Goal: Find specific page/section: Find specific page/section

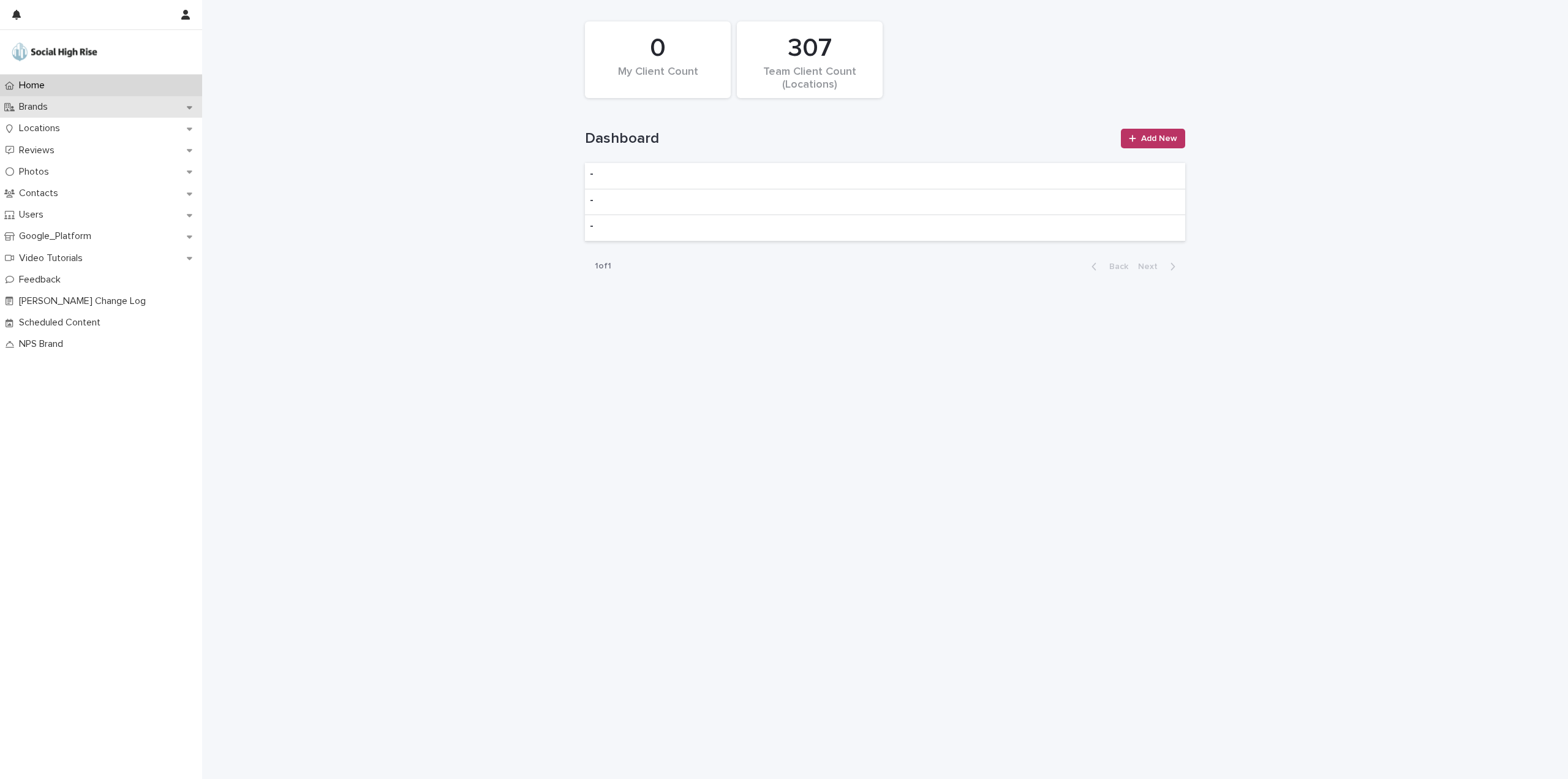
click at [49, 112] on p "Brands" at bounding box center [36, 107] width 44 height 12
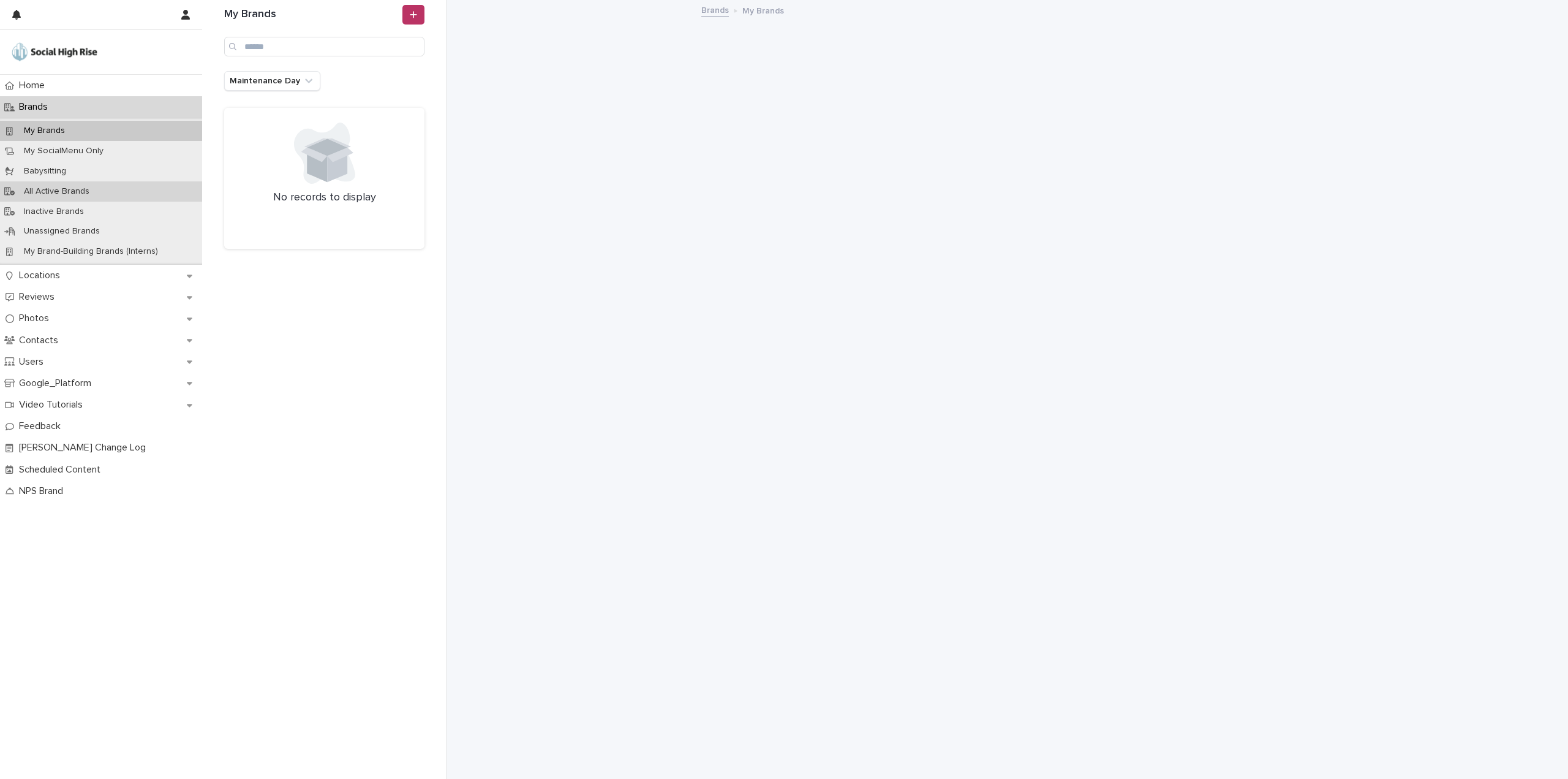
click at [77, 192] on p "All Active Brands" at bounding box center [56, 191] width 85 height 10
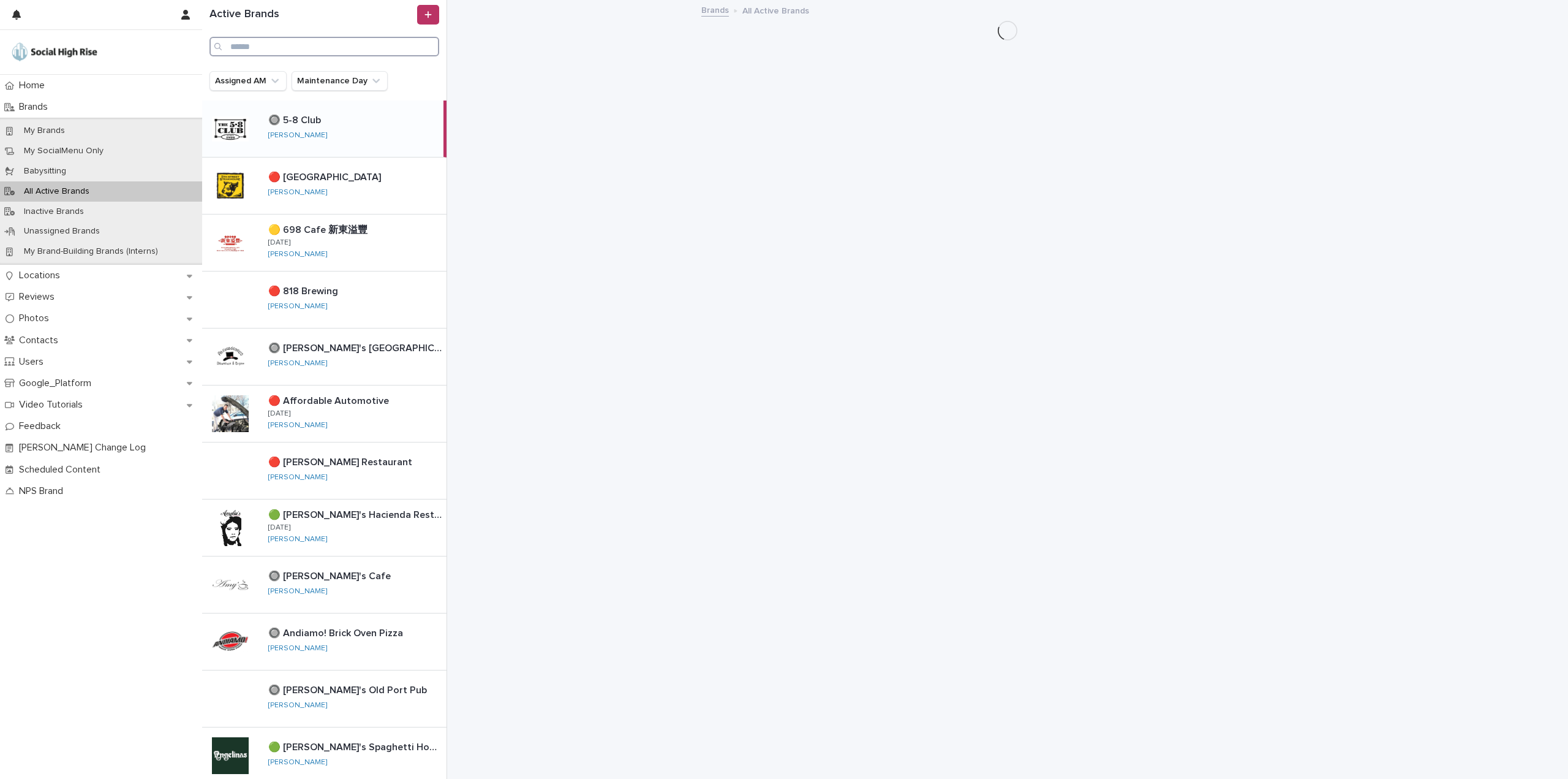
click at [320, 52] on input "Search" at bounding box center [324, 46] width 230 height 19
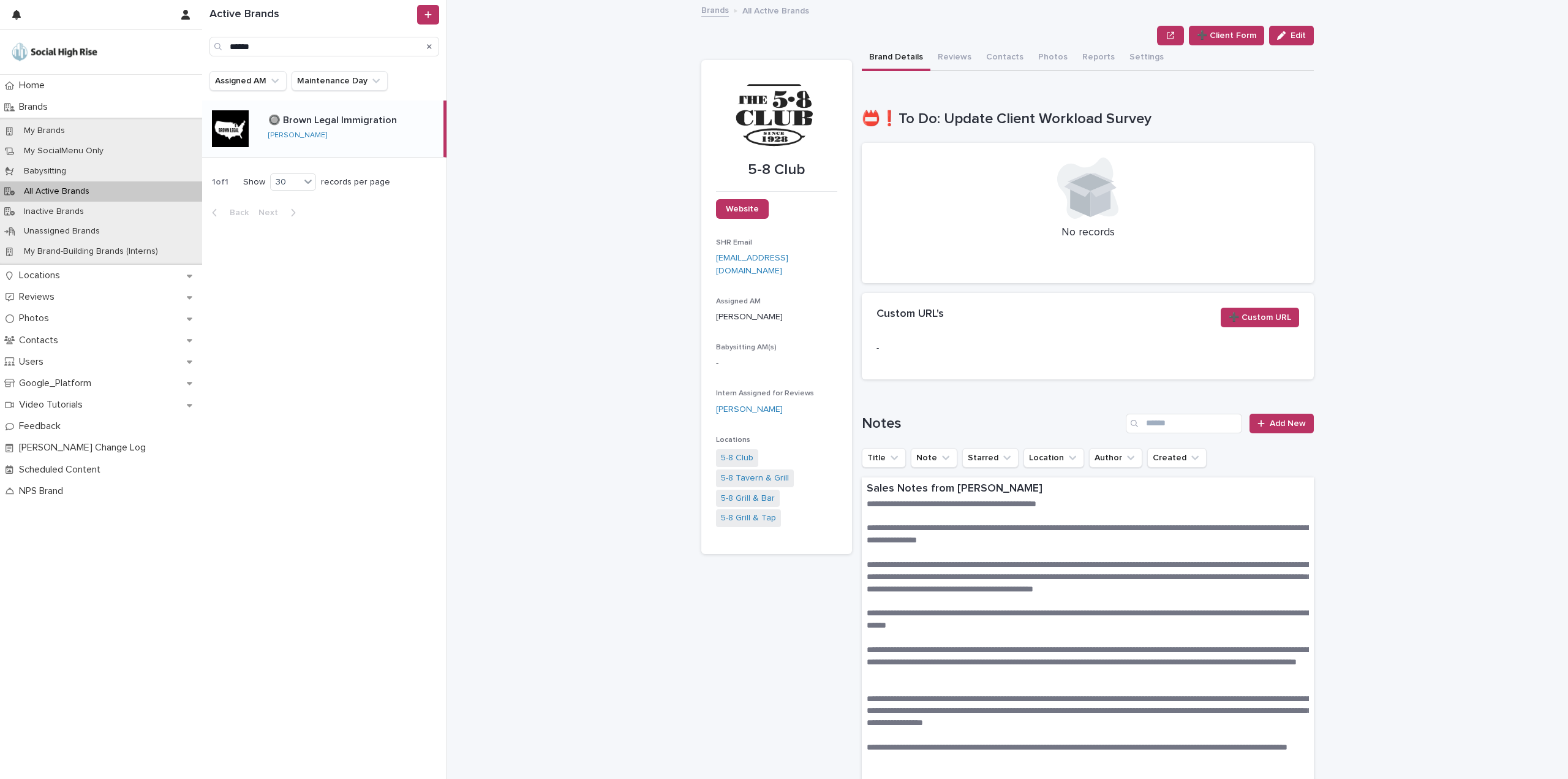
click at [359, 115] on p "🔘 Brown Legal Immigration" at bounding box center [334, 119] width 131 height 14
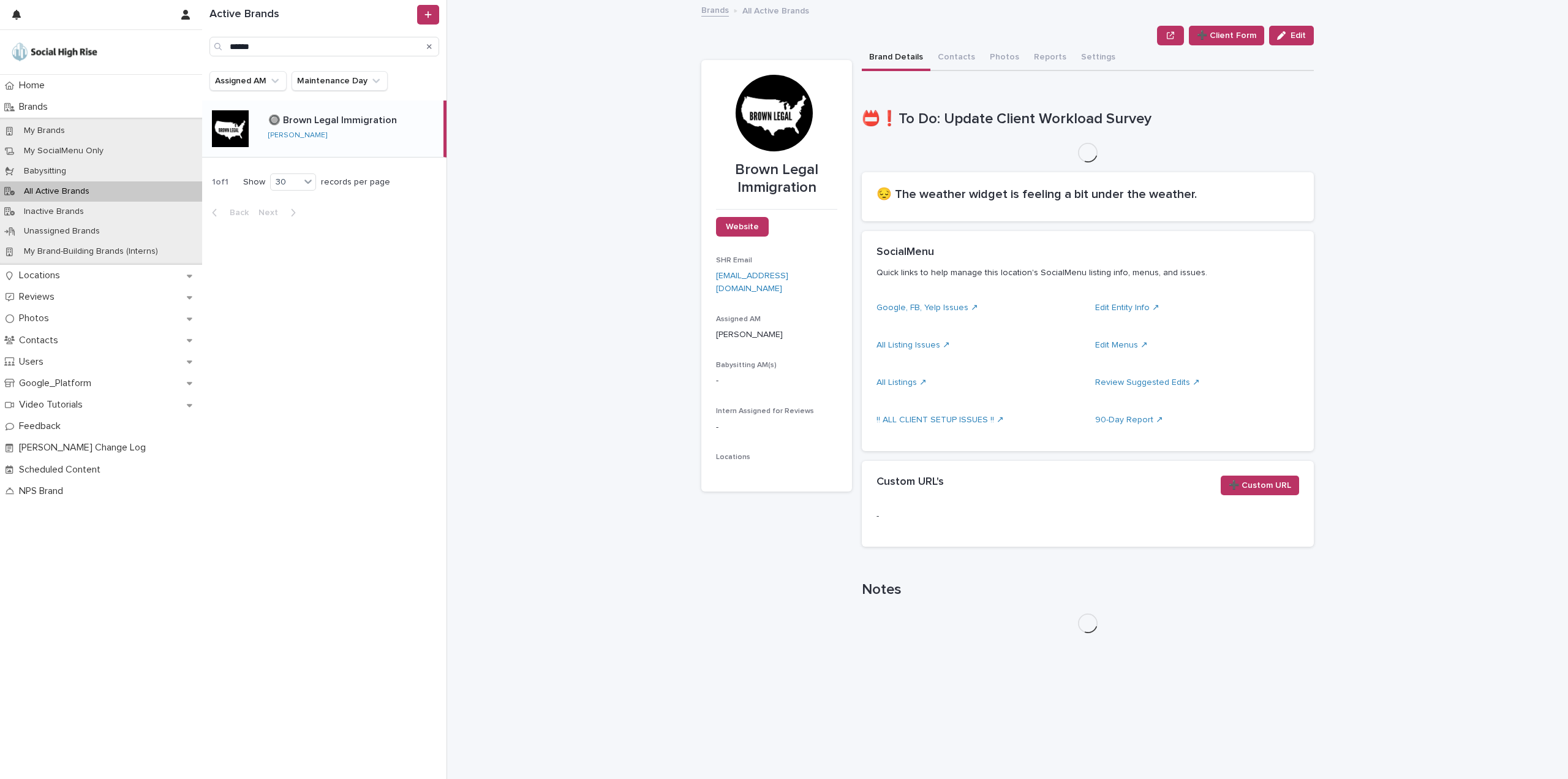
type input "*****"
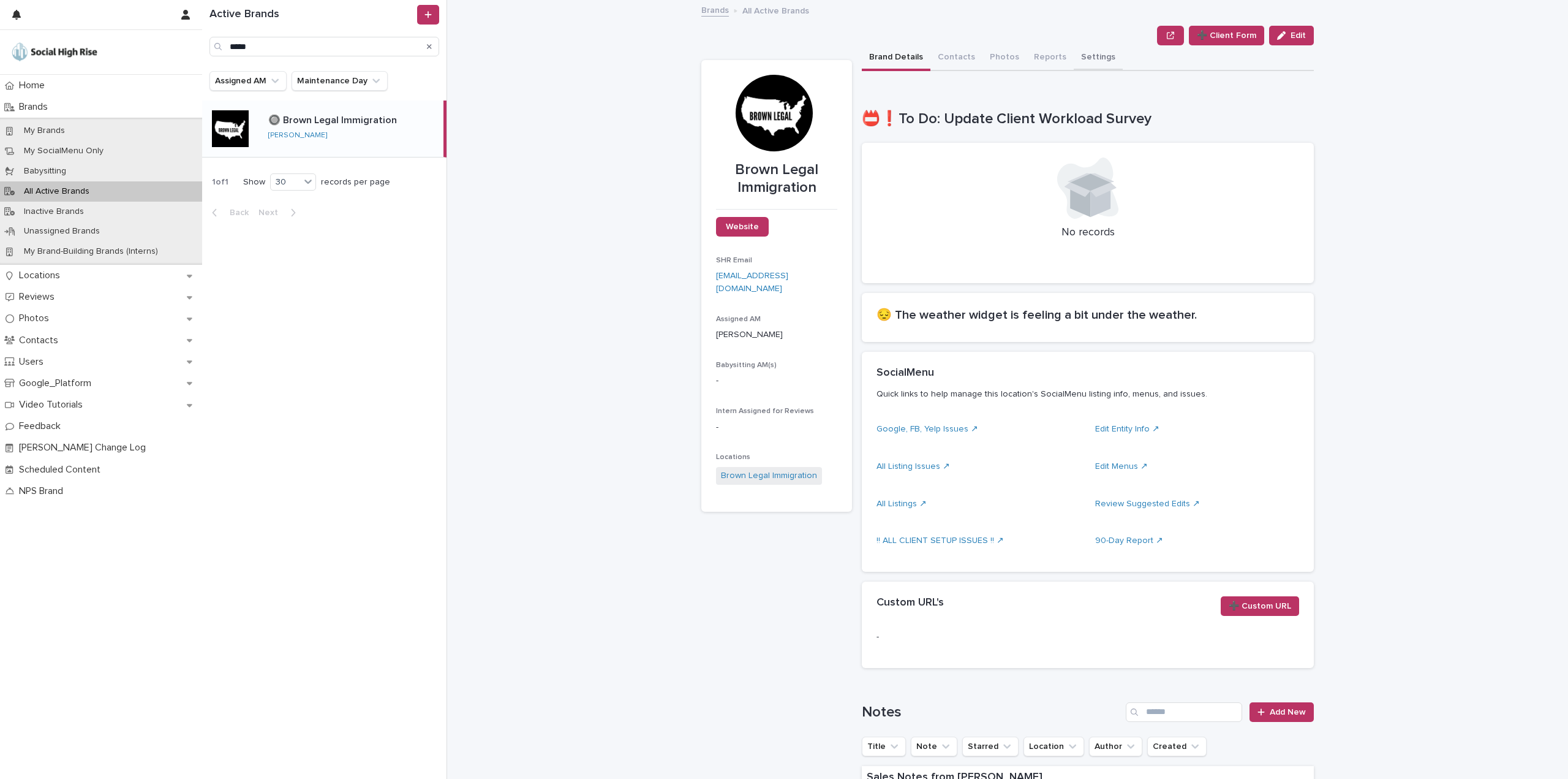
click at [1082, 59] on button "Settings" at bounding box center [1098, 58] width 49 height 26
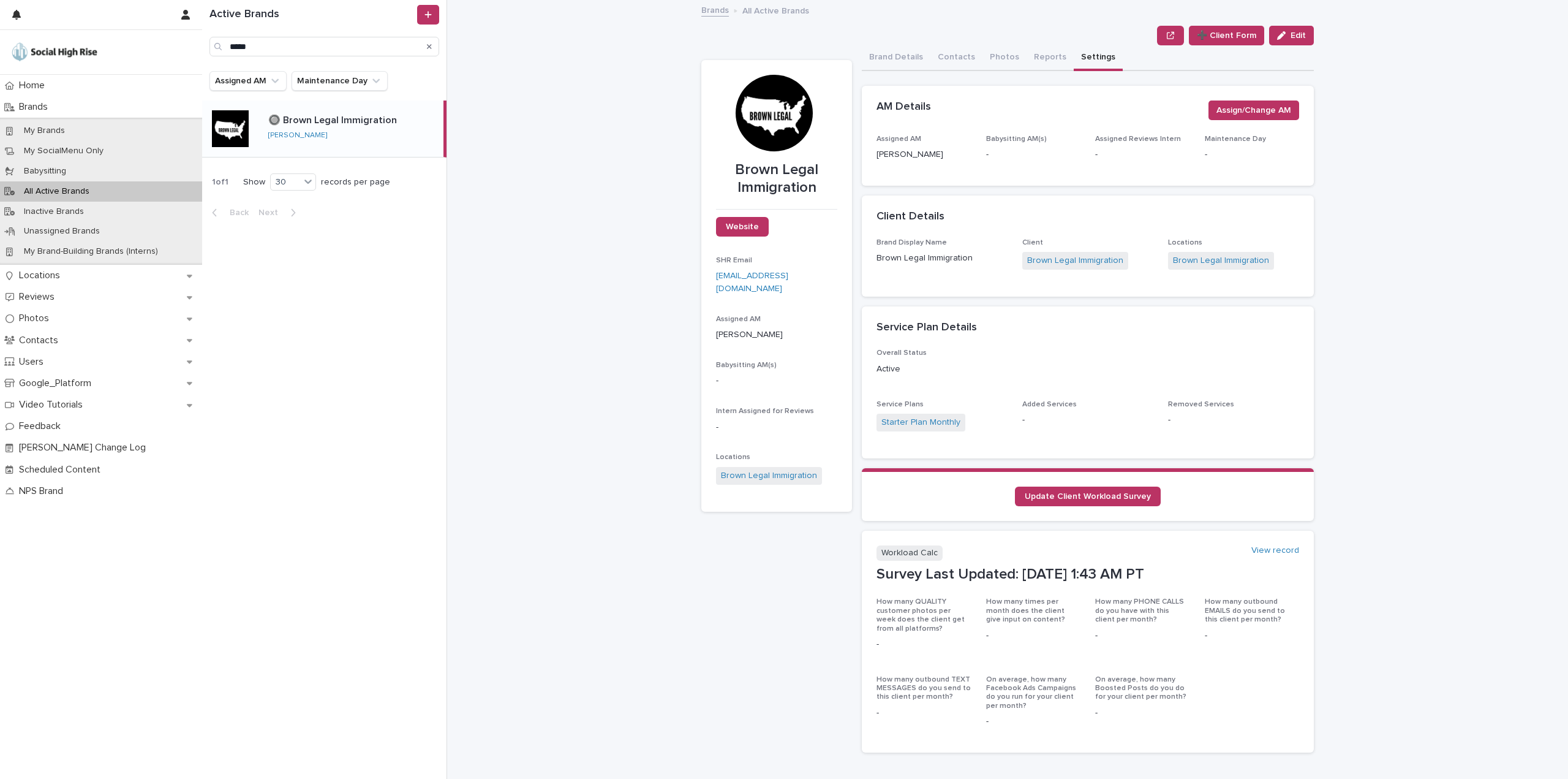
drag, startPoint x: 1446, startPoint y: 19, endPoint x: 1411, endPoint y: 16, distance: 35.1
click at [1446, 19] on div "Brands All Active Brands Brown Legal Immigration ➕ Client Form Edit ➕ Client Fo…" at bounding box center [1015, 389] width 1107 height 779
